Goal: Check status

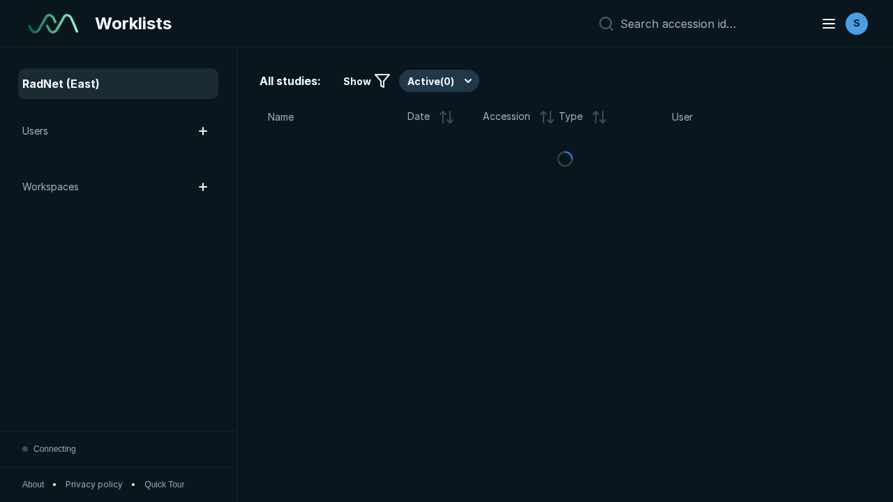
scroll to position [3809, 5810]
